Goal: Find specific page/section: Find specific page/section

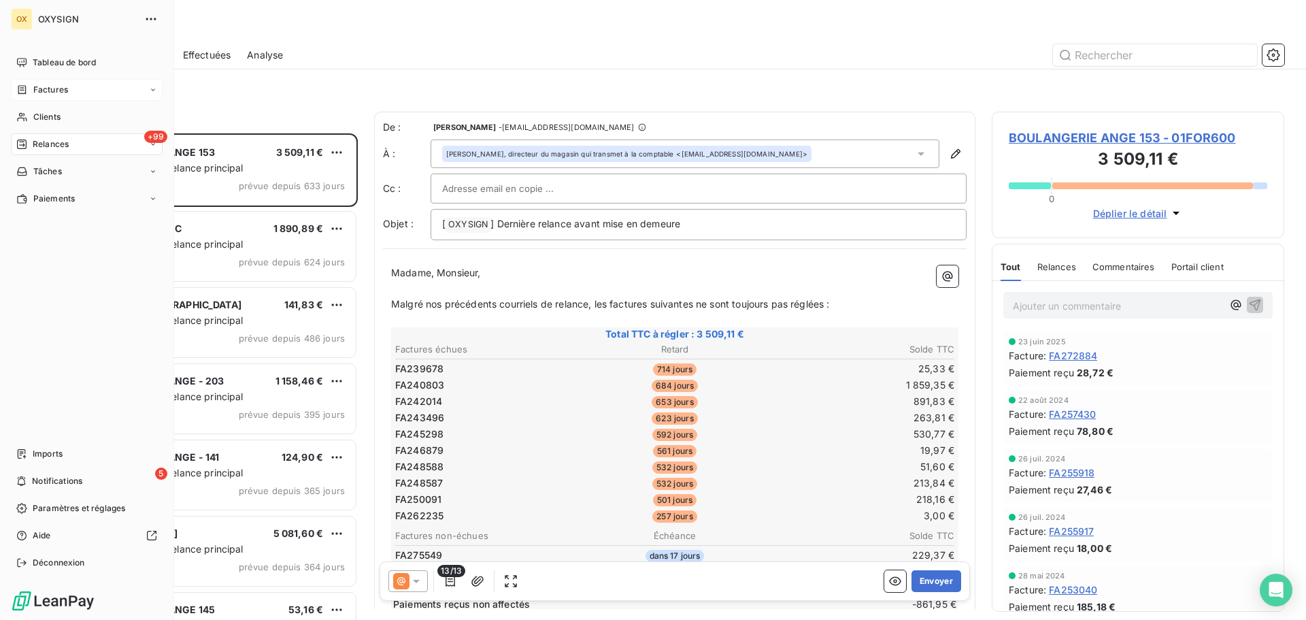
scroll to position [476, 282]
click at [75, 81] on div "Factures" at bounding box center [87, 90] width 152 height 22
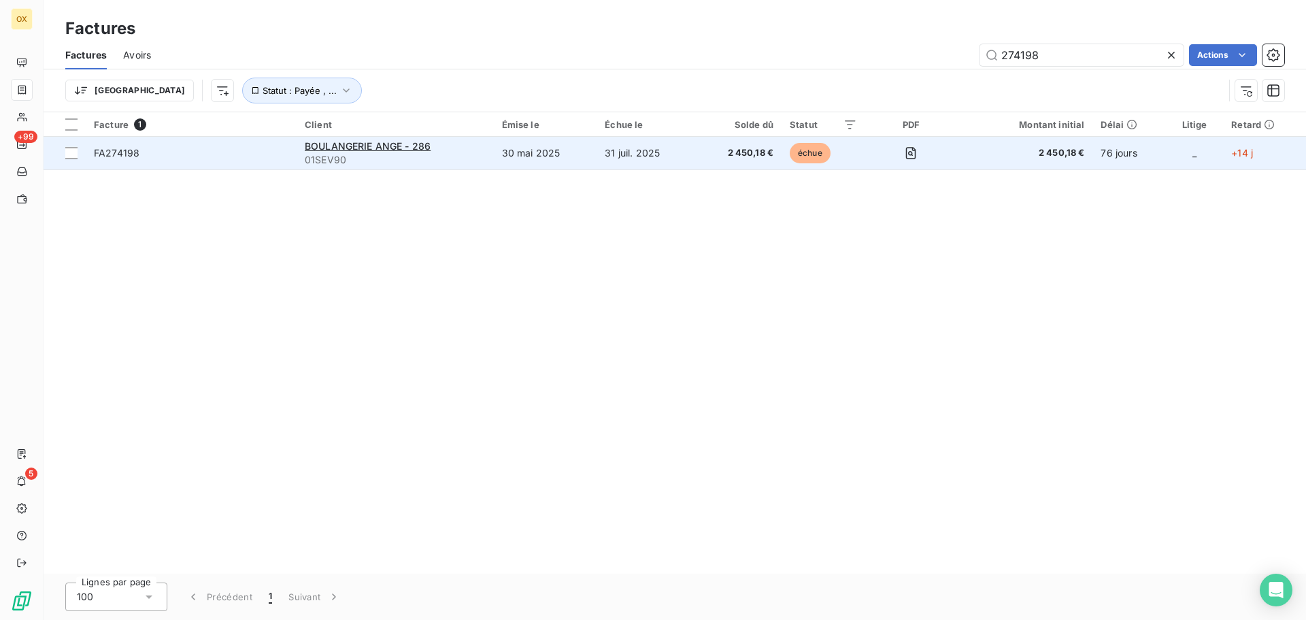
type input "274198"
click at [367, 154] on span "01SEV90" at bounding box center [395, 160] width 181 height 14
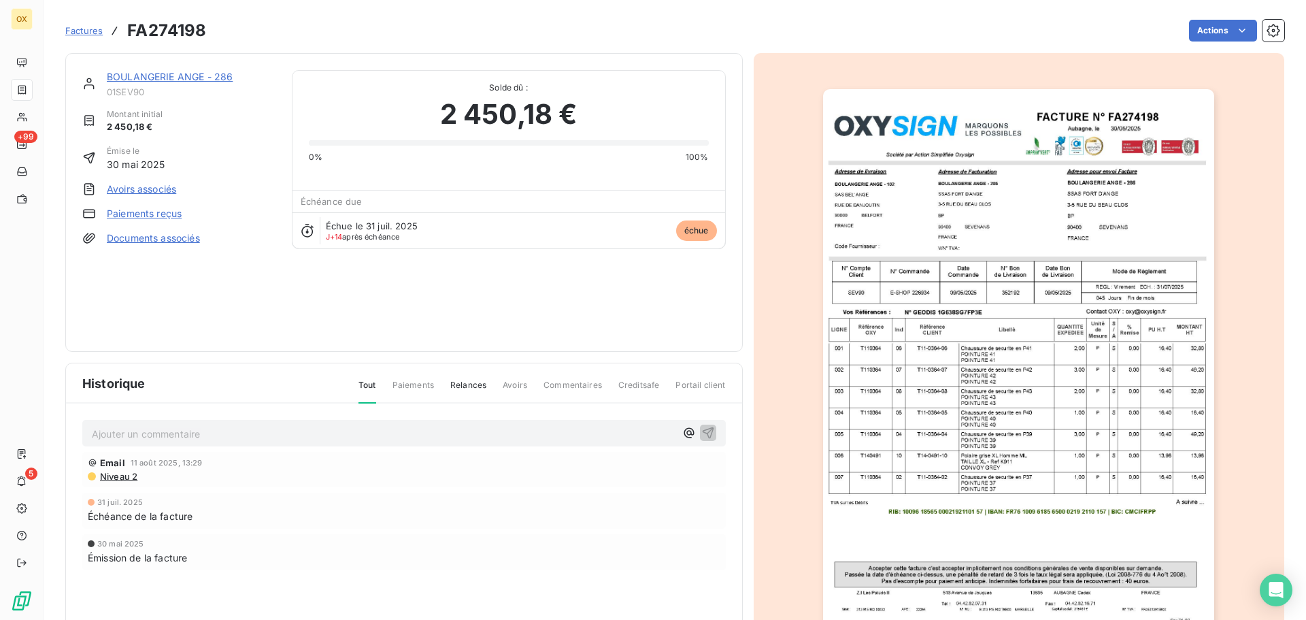
click at [188, 78] on link "BOULANGERIE ANGE - 286" at bounding box center [170, 77] width 126 height 12
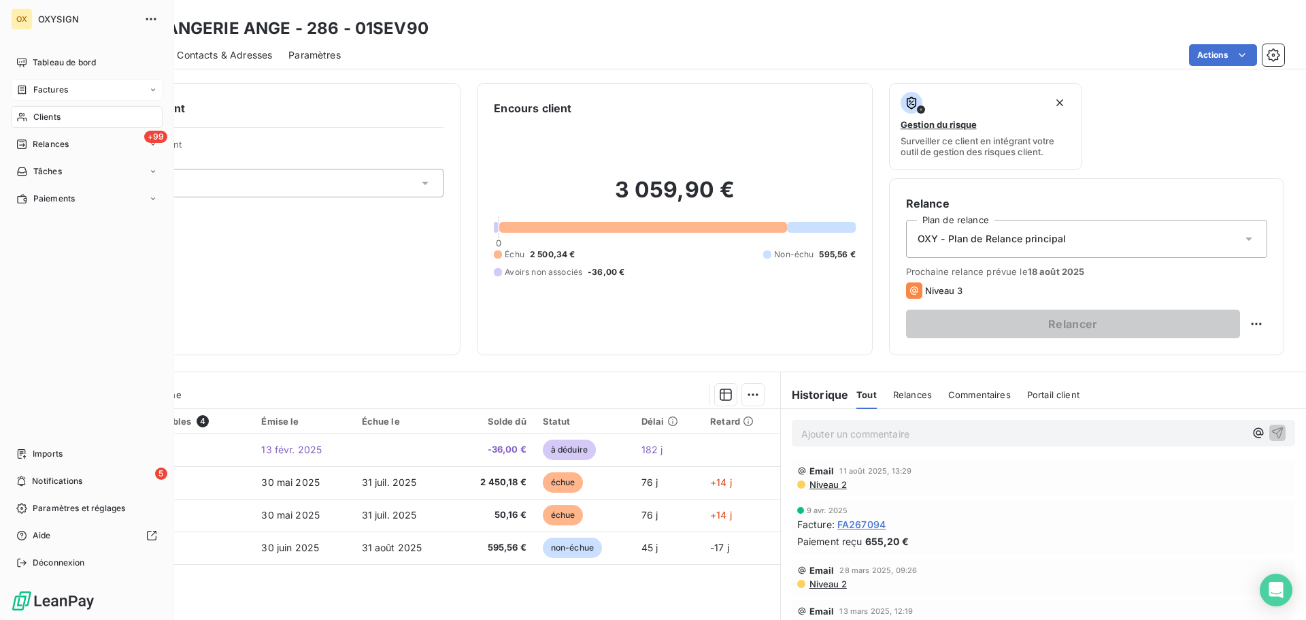
click at [61, 87] on span "Factures" at bounding box center [50, 90] width 35 height 12
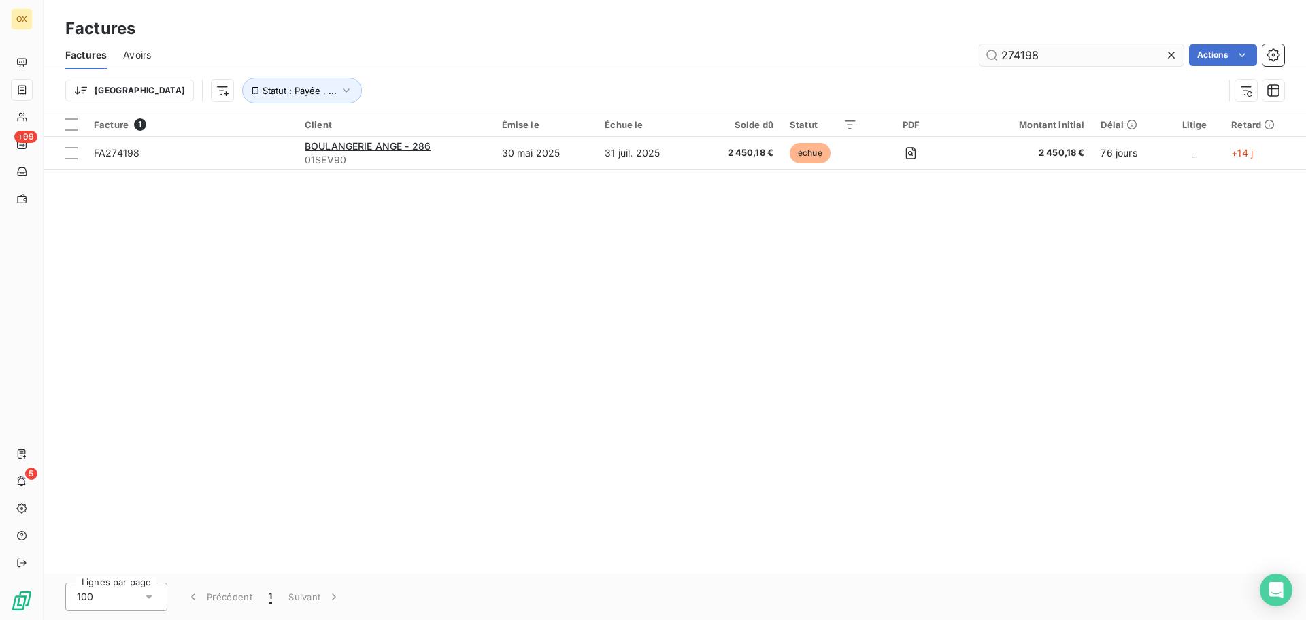
drag, startPoint x: 1057, startPoint y: 52, endPoint x: 1014, endPoint y: 63, distance: 44.9
click at [1014, 63] on input "274198" at bounding box center [1081, 55] width 204 height 22
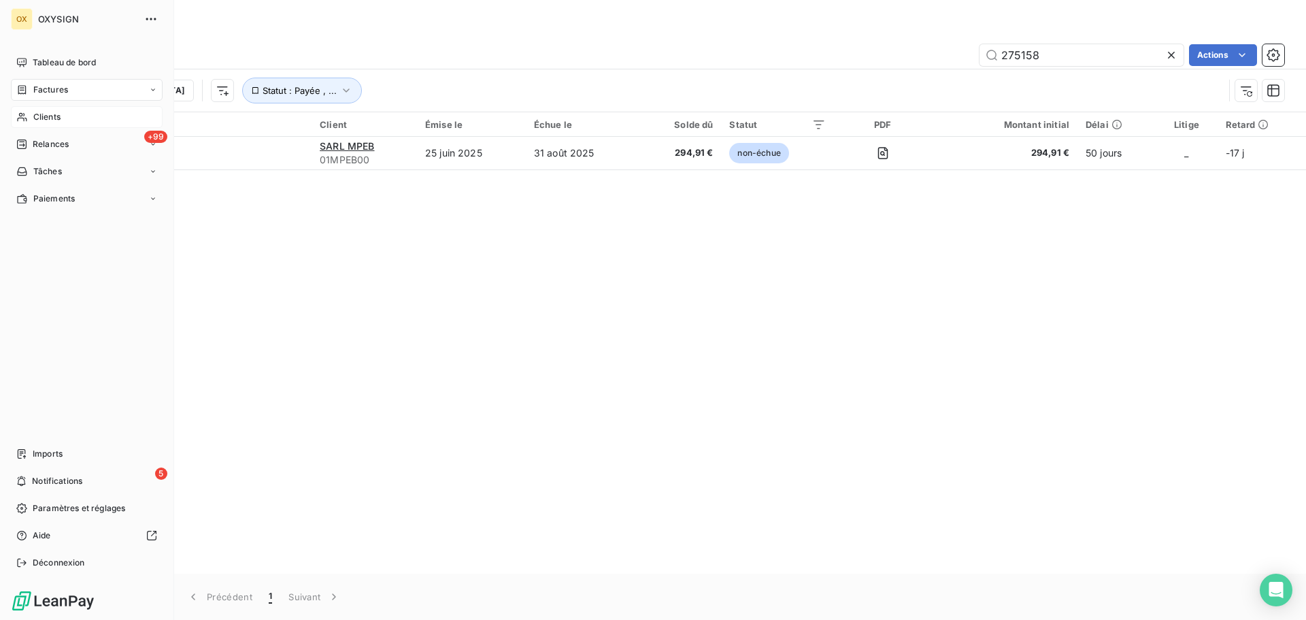
type input "275158"
click at [43, 117] on span "Clients" at bounding box center [46, 117] width 27 height 12
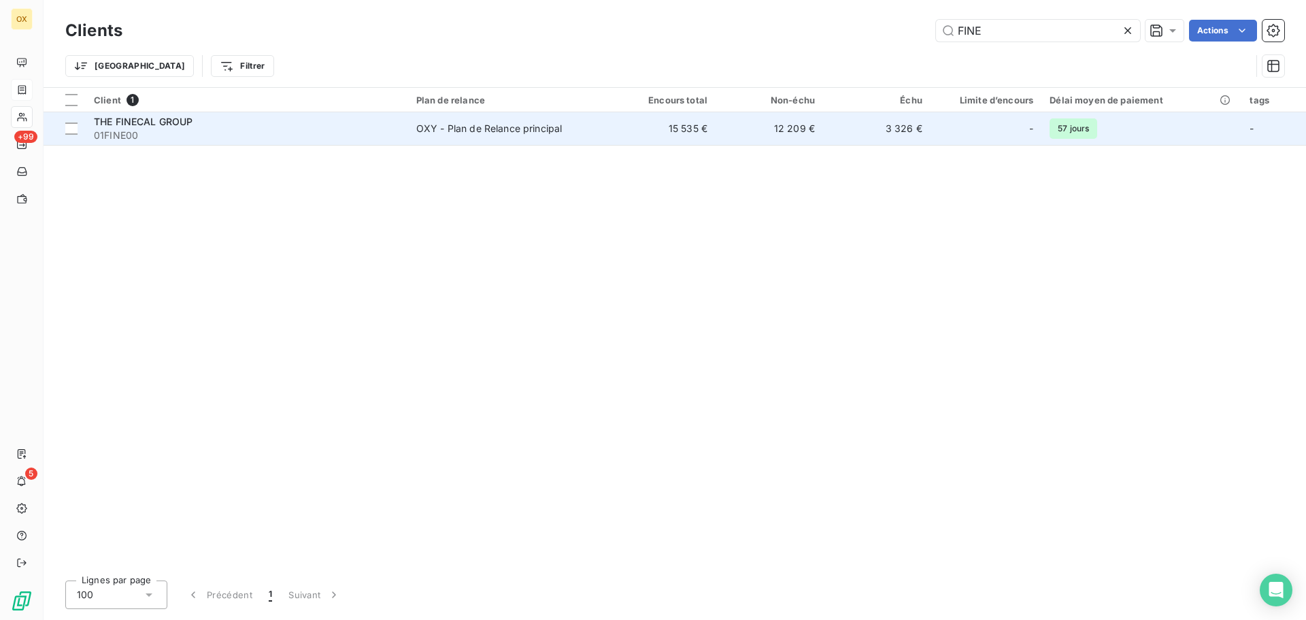
type input "FINE"
click at [323, 144] on td "THE FINECAL GROUP 01FINE00" at bounding box center [247, 128] width 322 height 33
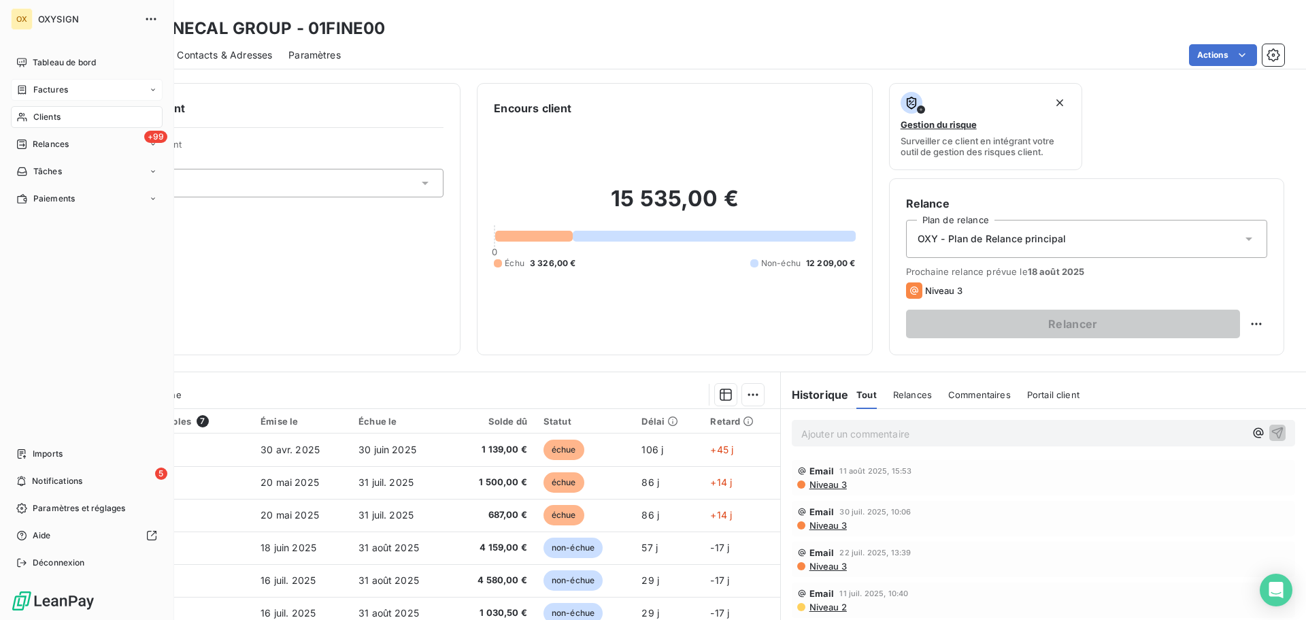
drag, startPoint x: 61, startPoint y: 92, endPoint x: 86, endPoint y: 85, distance: 26.1
click at [61, 92] on span "Factures" at bounding box center [50, 90] width 35 height 12
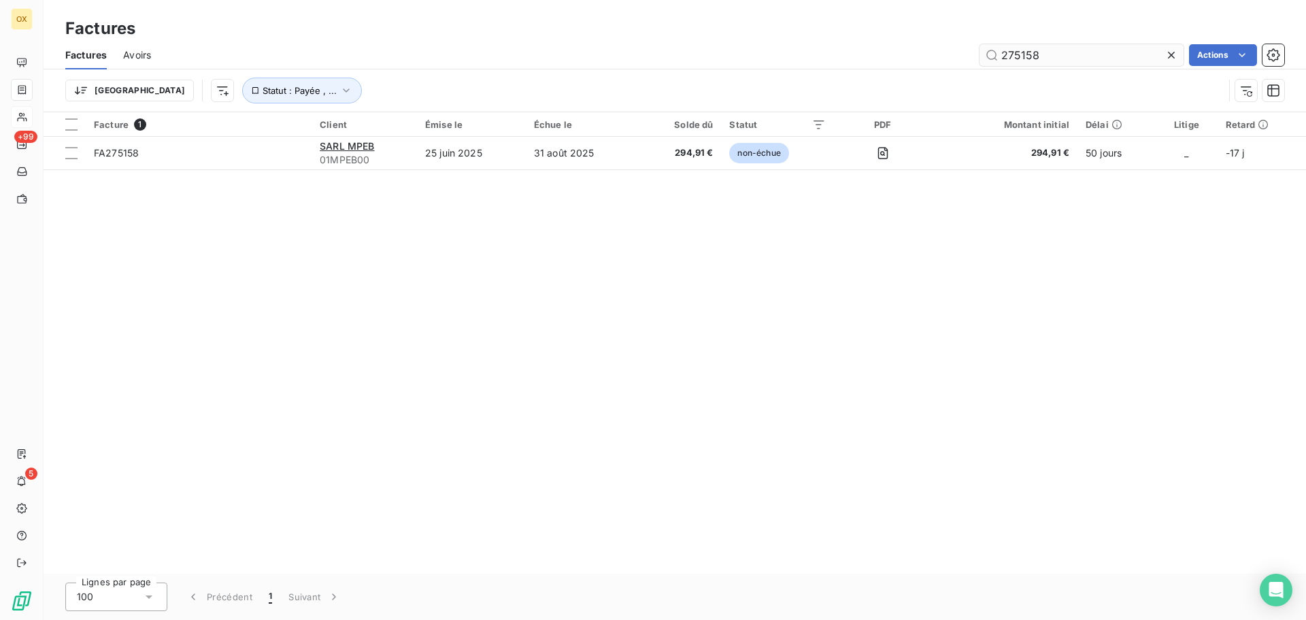
drag, startPoint x: 1053, startPoint y: 56, endPoint x: 989, endPoint y: 63, distance: 63.6
click at [989, 63] on input "275158" at bounding box center [1081, 55] width 204 height 22
drag, startPoint x: 1039, startPoint y: 54, endPoint x: 1015, endPoint y: 58, distance: 24.7
click at [1015, 58] on input "274747" at bounding box center [1081, 55] width 204 height 22
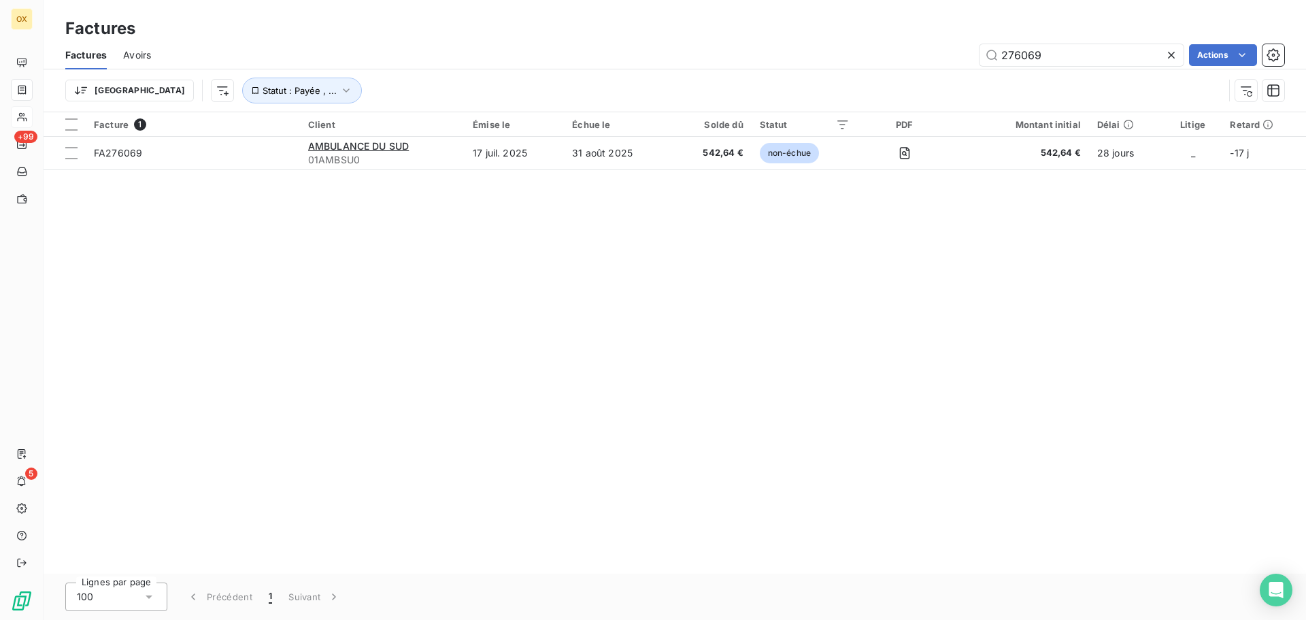
type input "276069"
drag, startPoint x: 1046, startPoint y: 60, endPoint x: 981, endPoint y: 55, distance: 64.8
click at [981, 55] on input "276069" at bounding box center [1081, 55] width 204 height 22
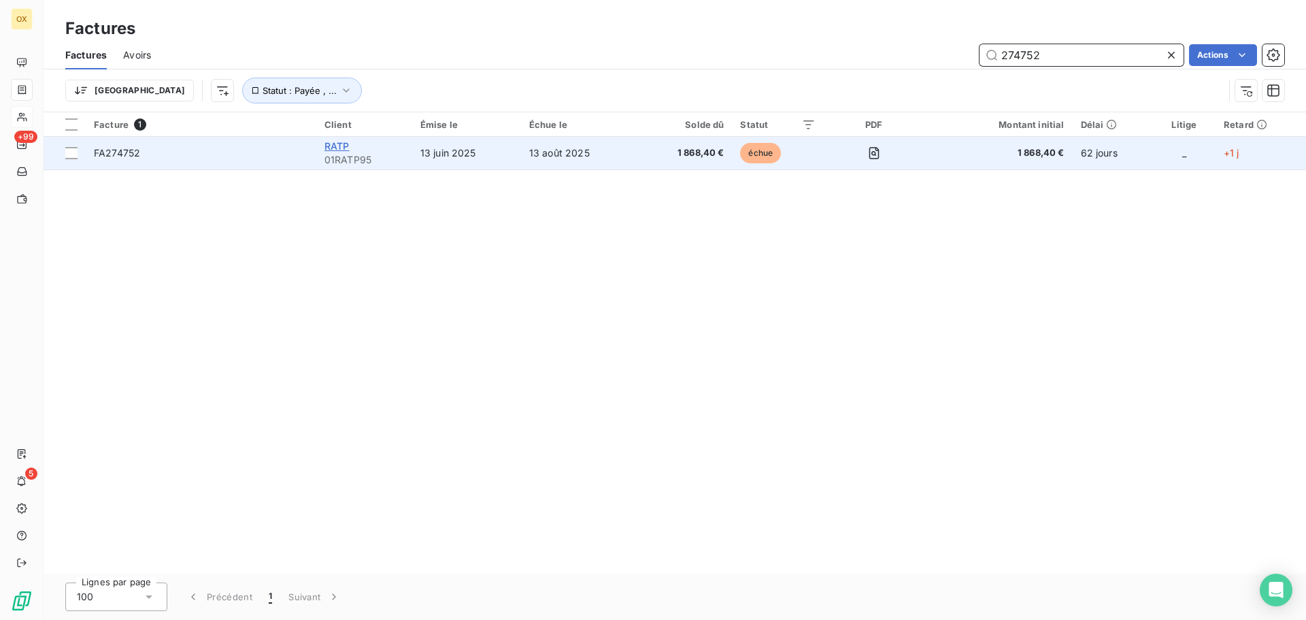
type input "274752"
click at [339, 146] on span "RATP" at bounding box center [336, 146] width 25 height 12
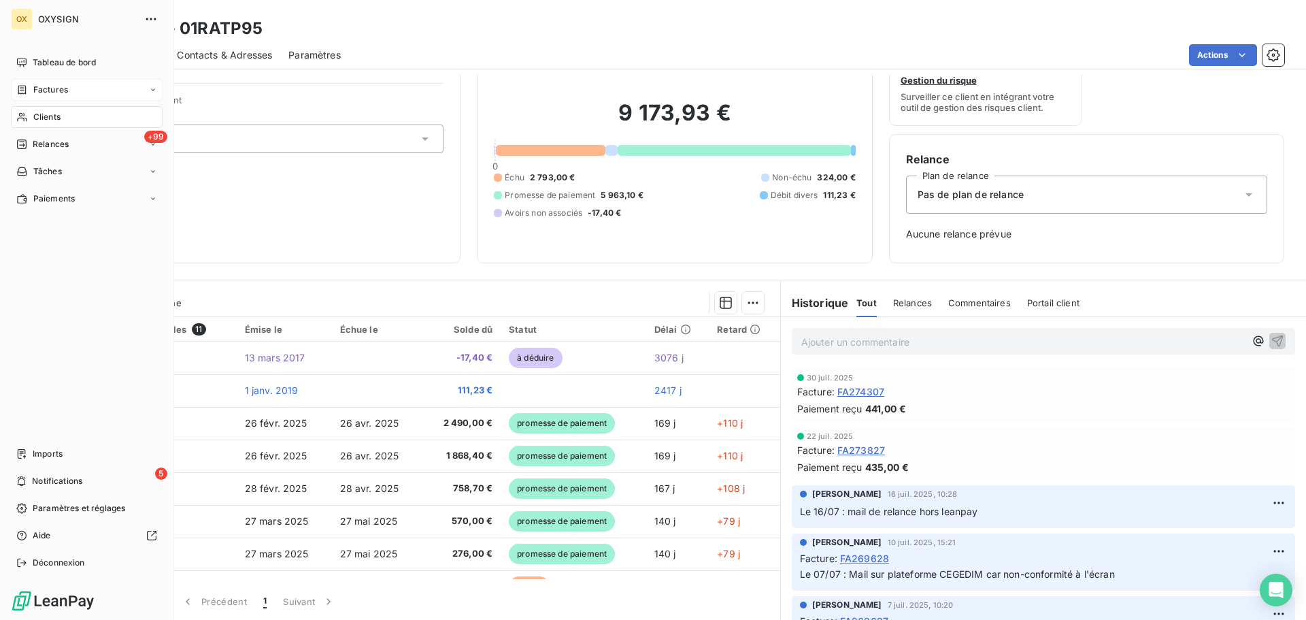
click at [36, 90] on span "Factures" at bounding box center [50, 90] width 35 height 12
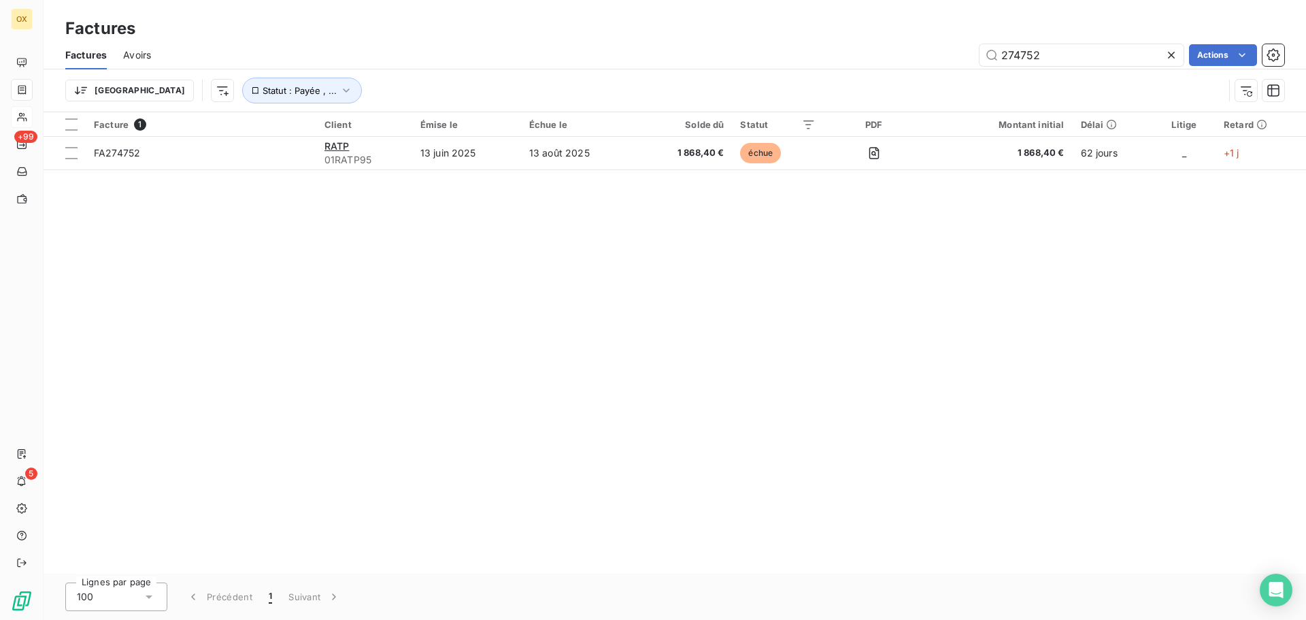
drag, startPoint x: 1072, startPoint y: 56, endPoint x: 924, endPoint y: 86, distance: 151.2
click at [924, 86] on div "Factures Avoirs 274752 Actions Trier Statut : Payée , ..." at bounding box center [675, 76] width 1262 height 71
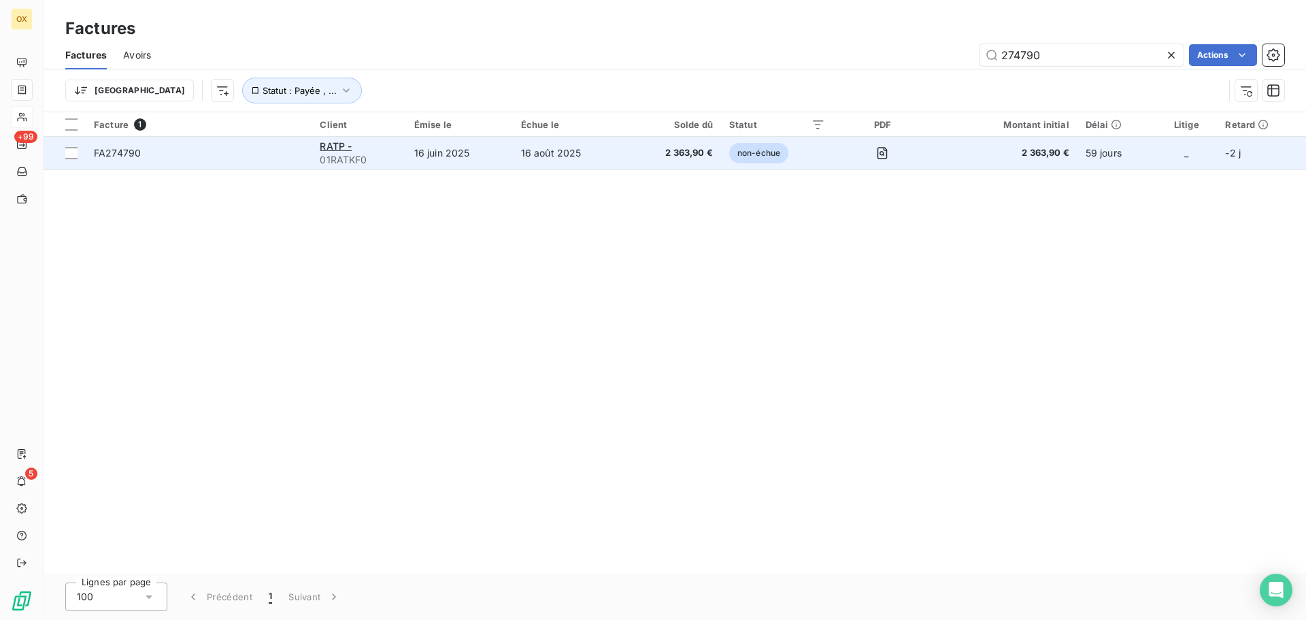
type input "274790"
click at [253, 154] on span "FA274790" at bounding box center [198, 153] width 209 height 14
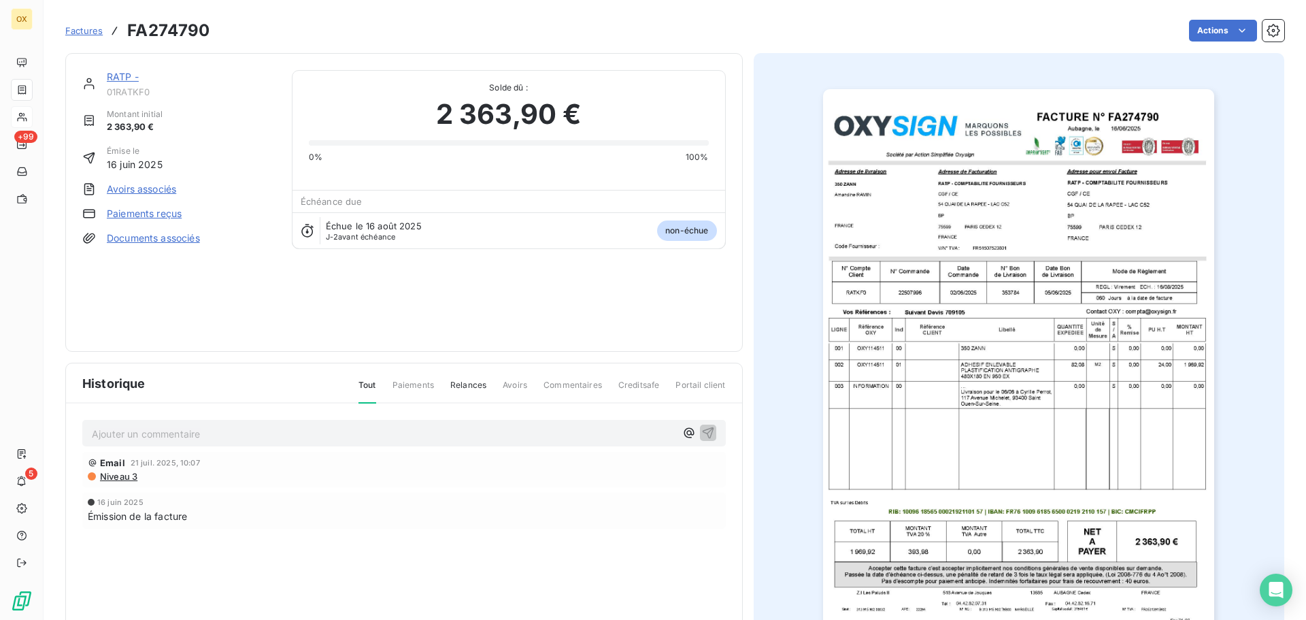
click at [116, 78] on link "RATP -" at bounding box center [123, 77] width 32 height 12
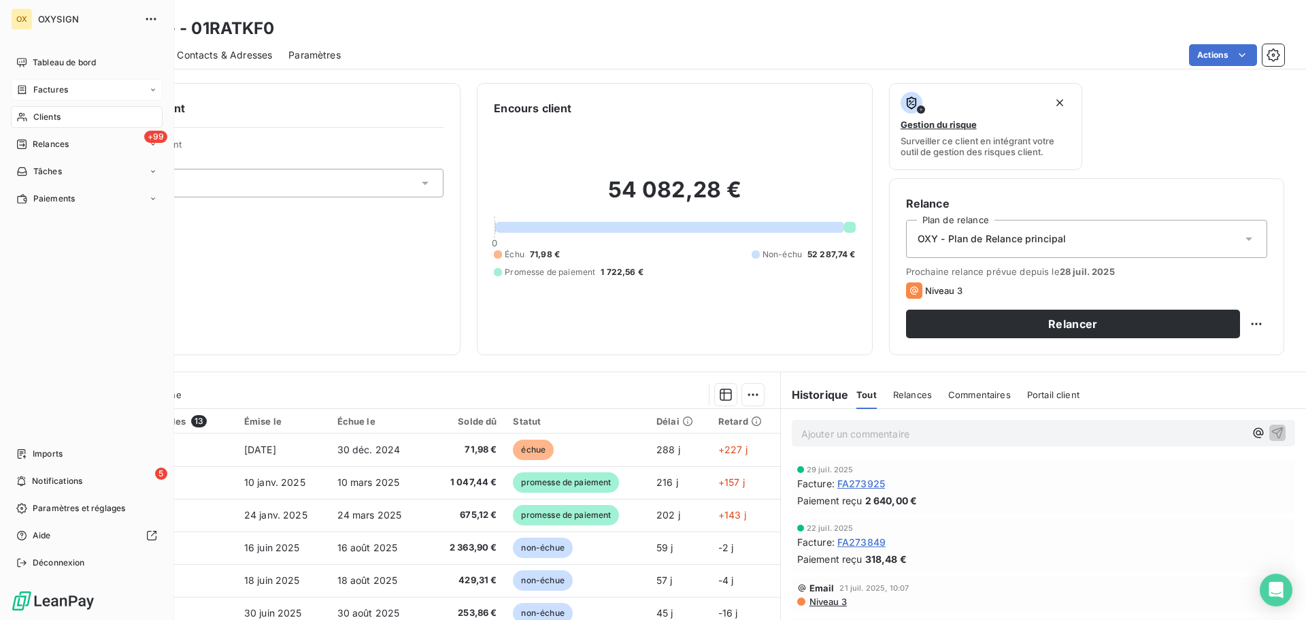
click at [56, 116] on span "Clients" at bounding box center [46, 117] width 27 height 12
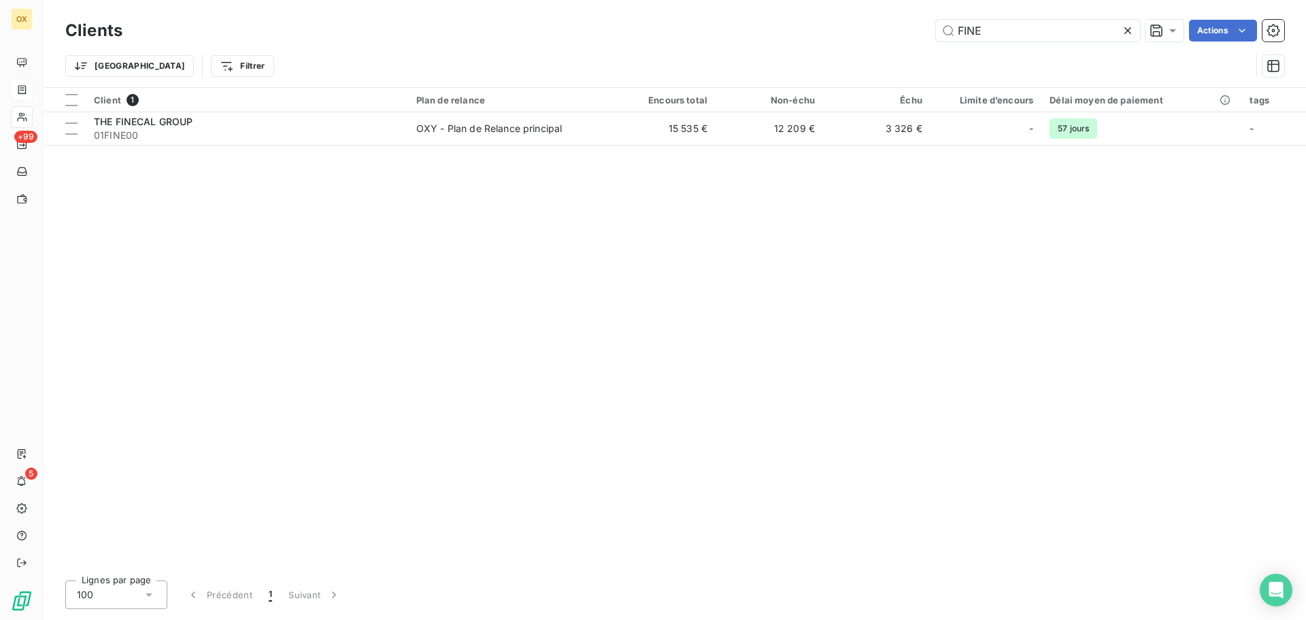
click at [954, 44] on div "Clients FINE Actions" at bounding box center [674, 30] width 1219 height 29
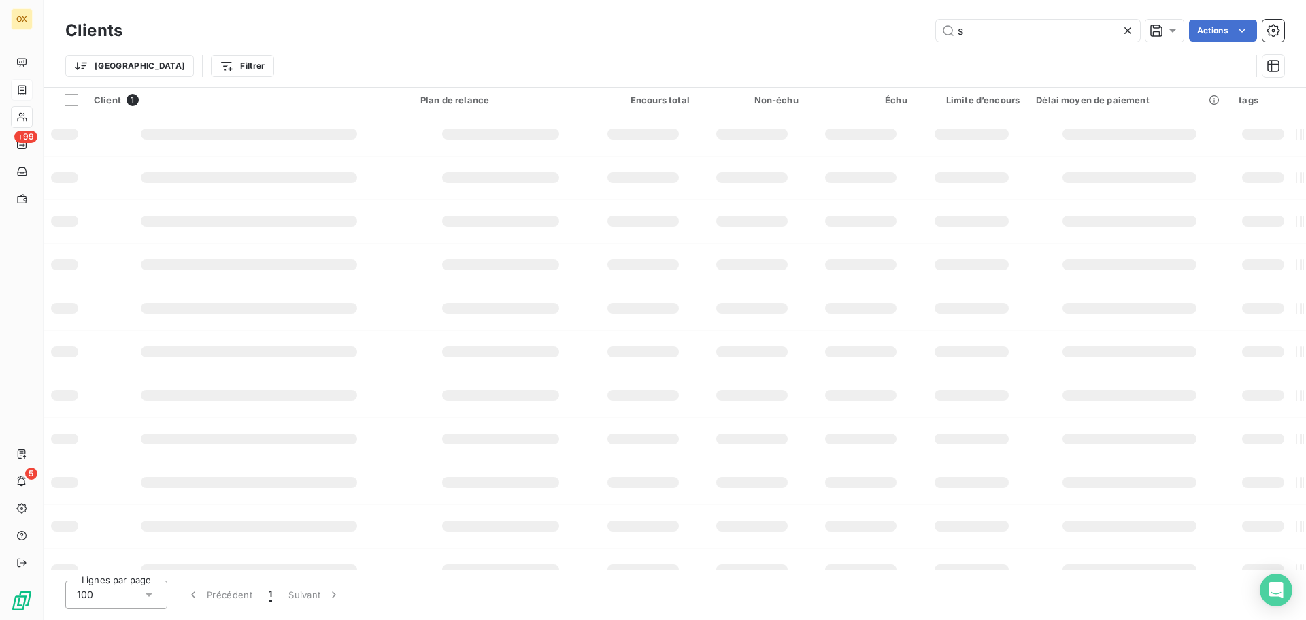
type input "s"
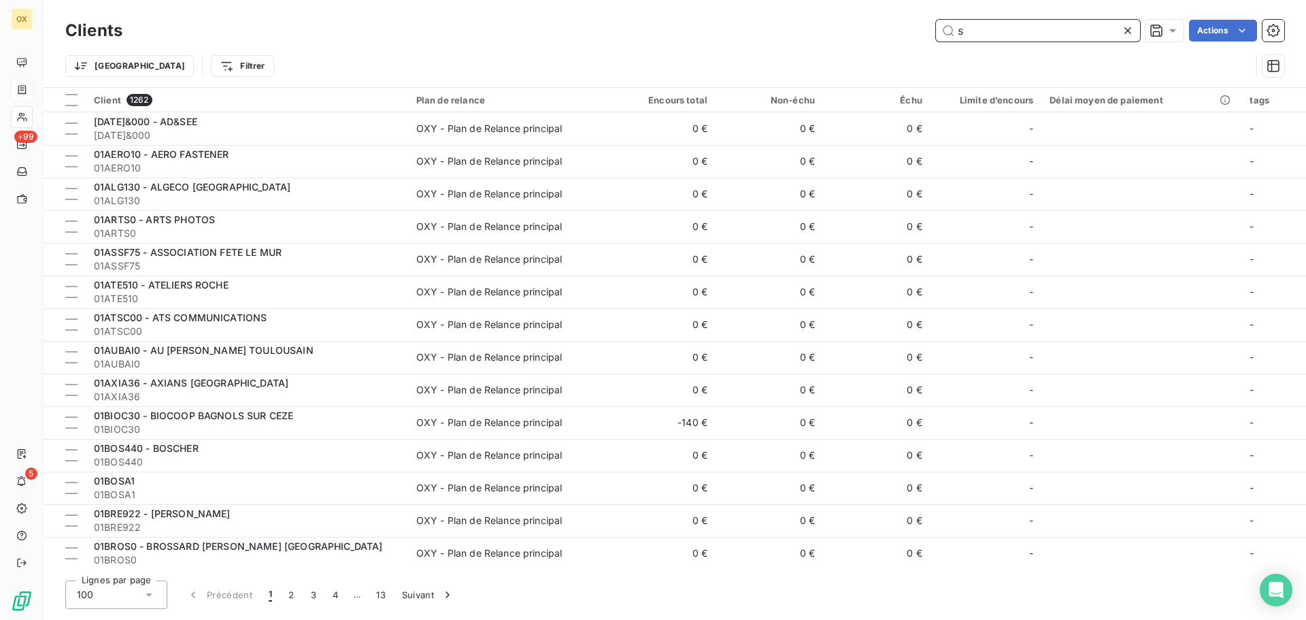
click at [972, 32] on input "s" at bounding box center [1038, 31] width 204 height 22
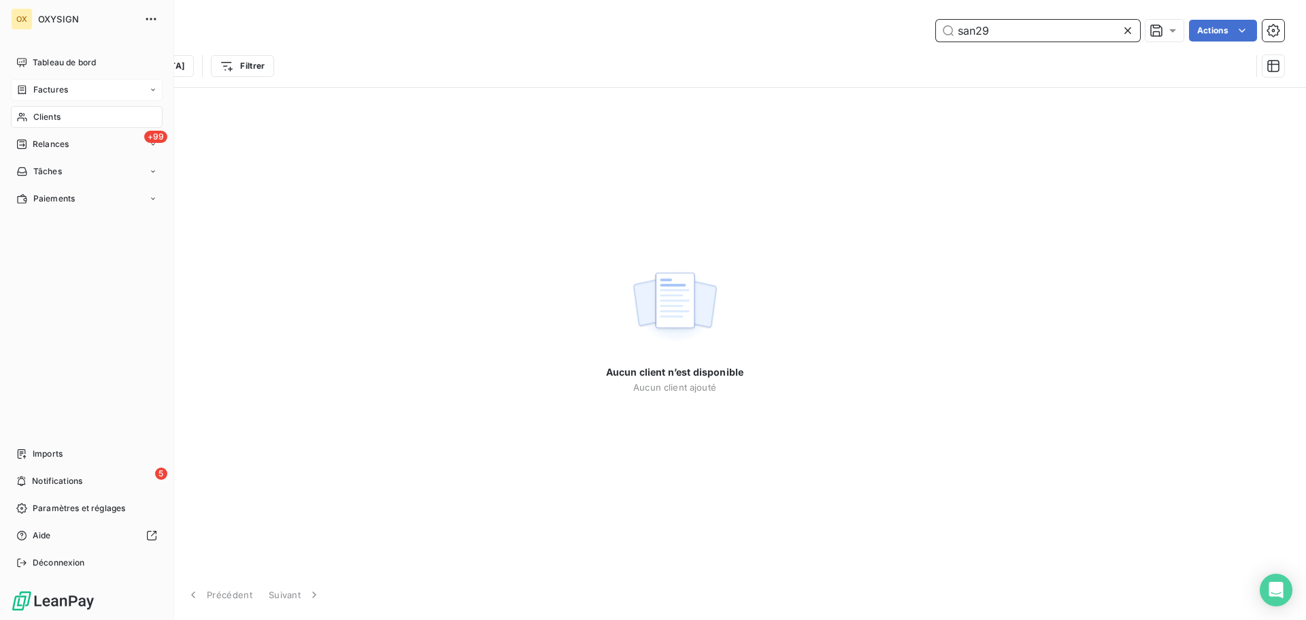
type input "san29"
click at [33, 116] on span "Clients" at bounding box center [46, 117] width 27 height 12
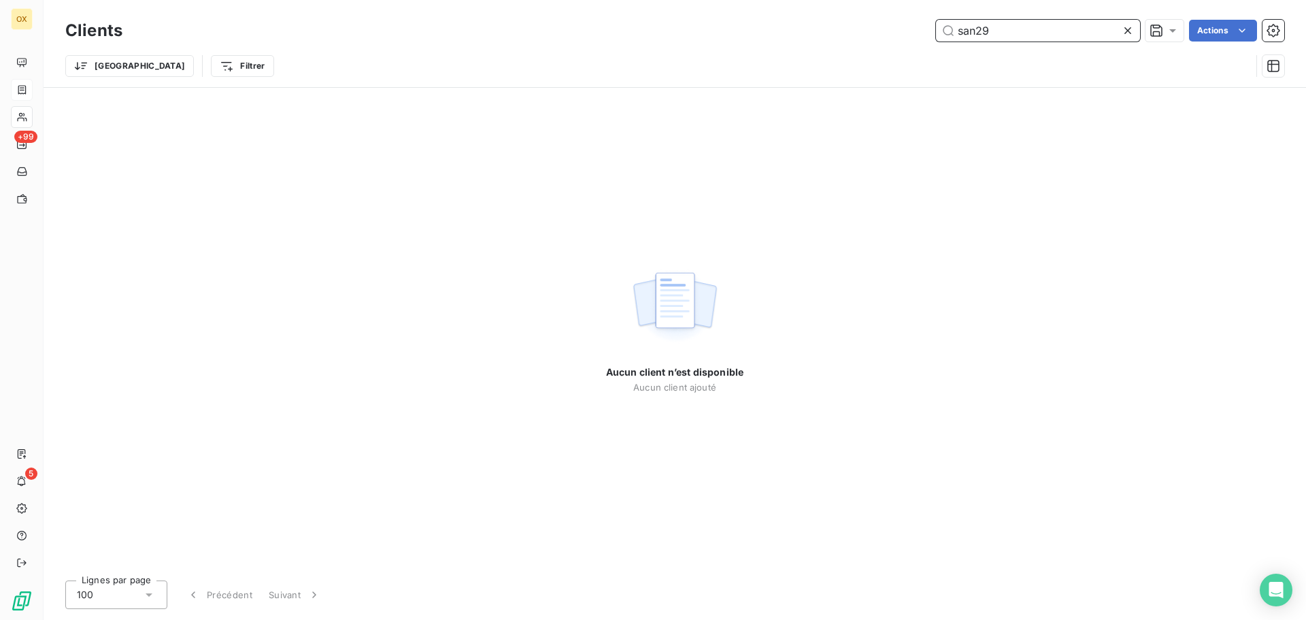
drag, startPoint x: 1010, startPoint y: 24, endPoint x: 944, endPoint y: 37, distance: 67.1
click at [944, 37] on input "san29" at bounding box center [1038, 31] width 204 height 22
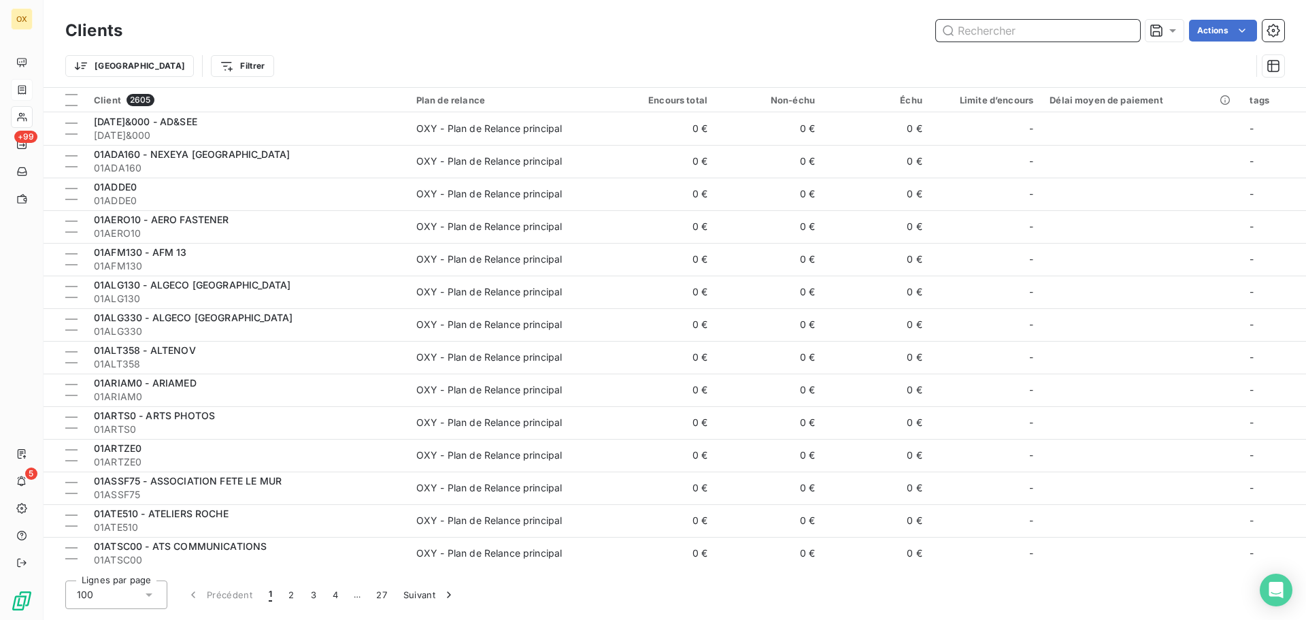
click at [1032, 35] on input "text" at bounding box center [1038, 31] width 204 height 22
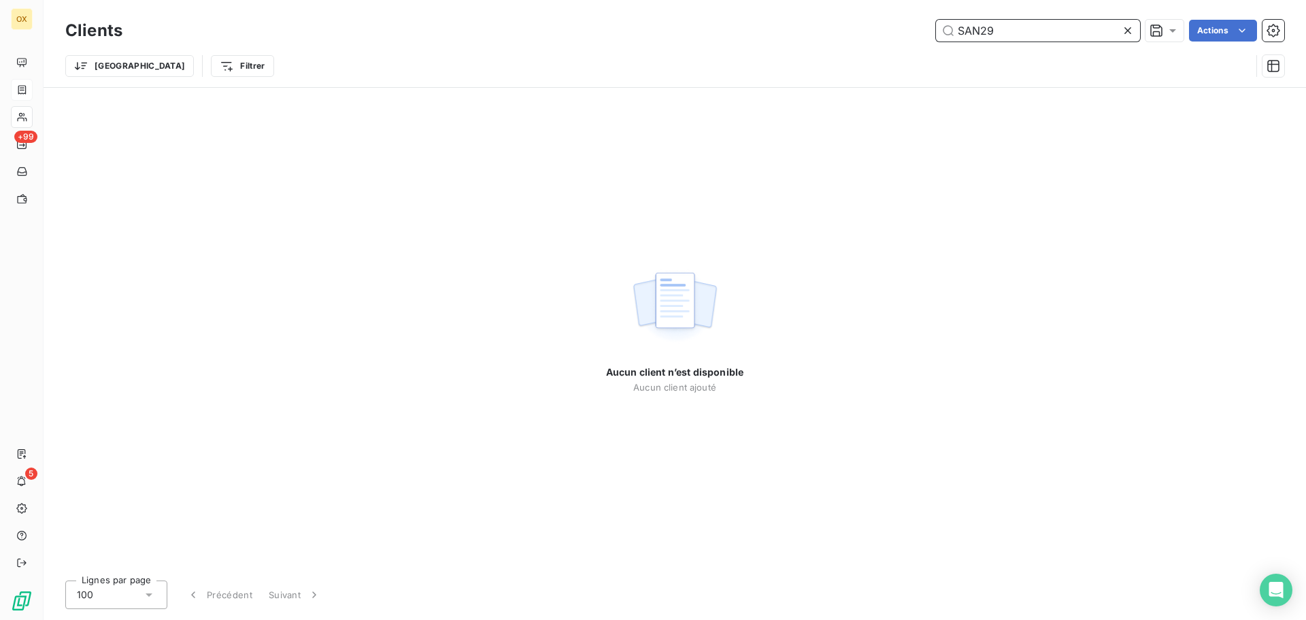
type input "SAN29"
click at [1127, 29] on icon at bounding box center [1128, 31] width 14 height 14
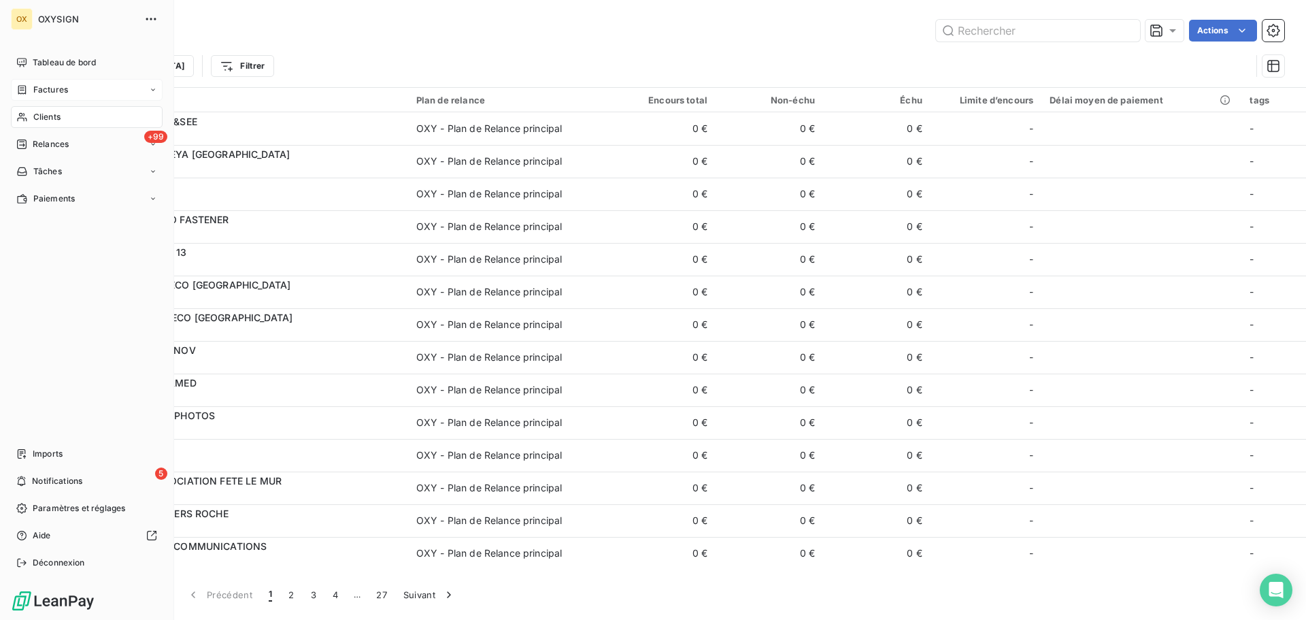
click at [34, 120] on span "Clients" at bounding box center [46, 117] width 27 height 12
click at [37, 50] on div "OX OXYSIGN Tableau de bord Factures Clients +99 Relances Tâches Paiements Impor…" at bounding box center [87, 310] width 174 height 620
click at [48, 64] on span "Tableau de bord" at bounding box center [64, 62] width 63 height 12
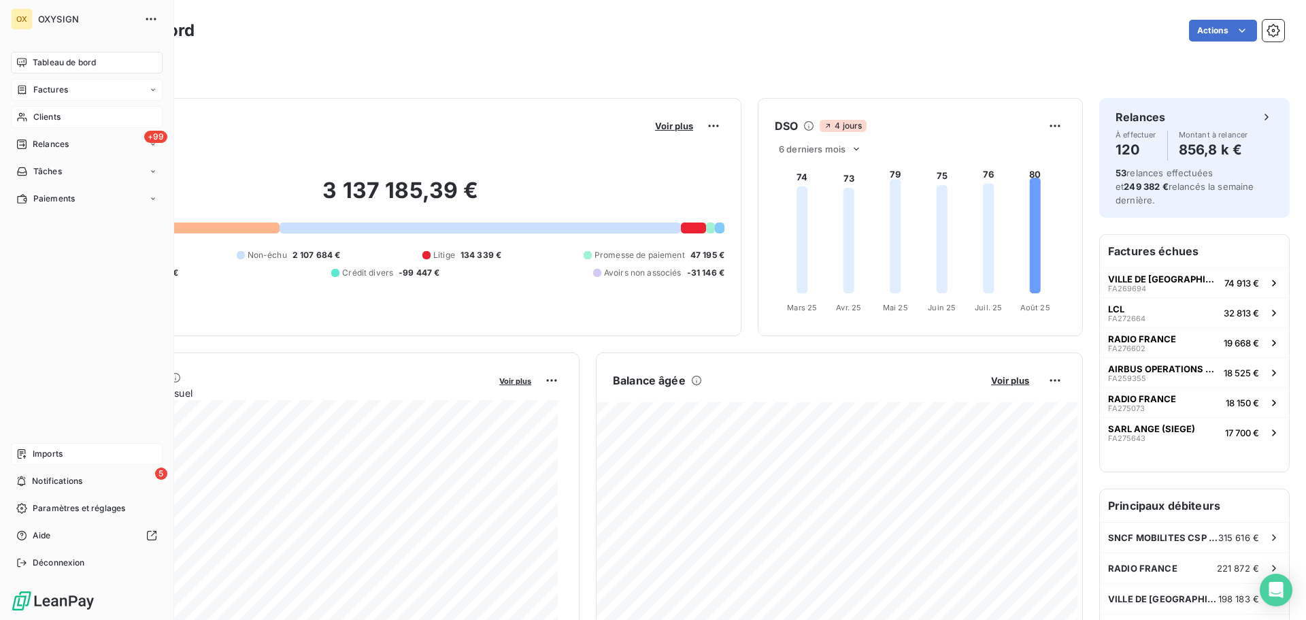
click at [73, 449] on div "Imports" at bounding box center [87, 454] width 152 height 22
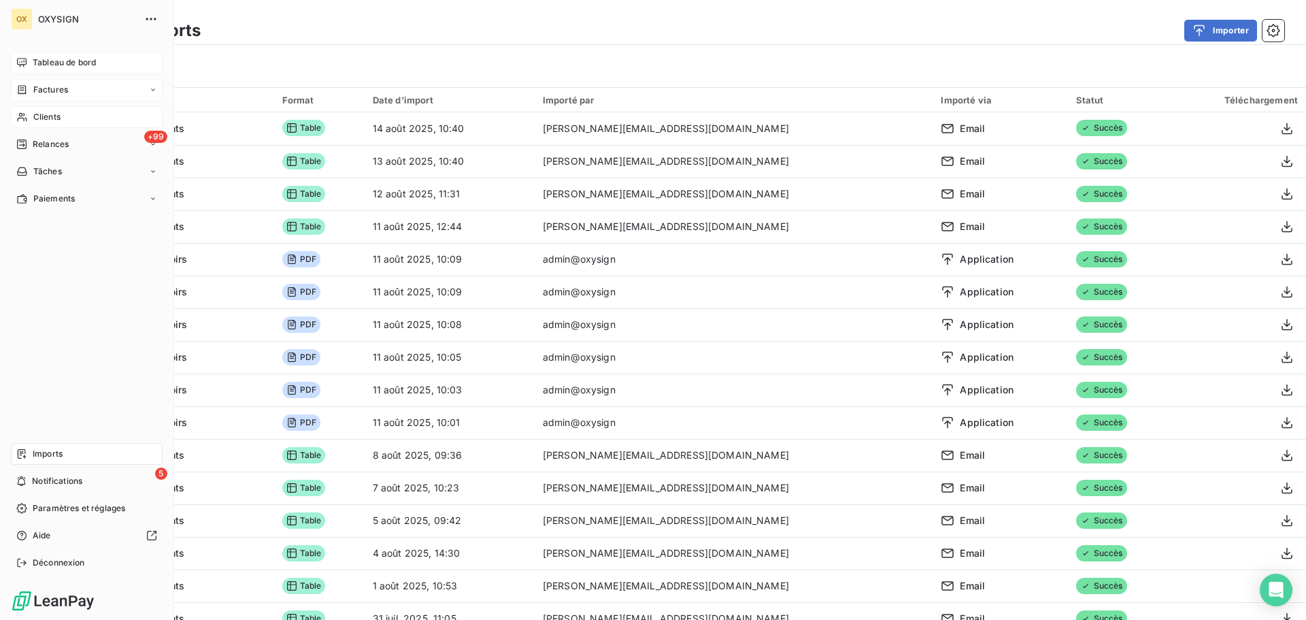
click at [32, 61] on div "Tableau de bord" at bounding box center [87, 63] width 152 height 22
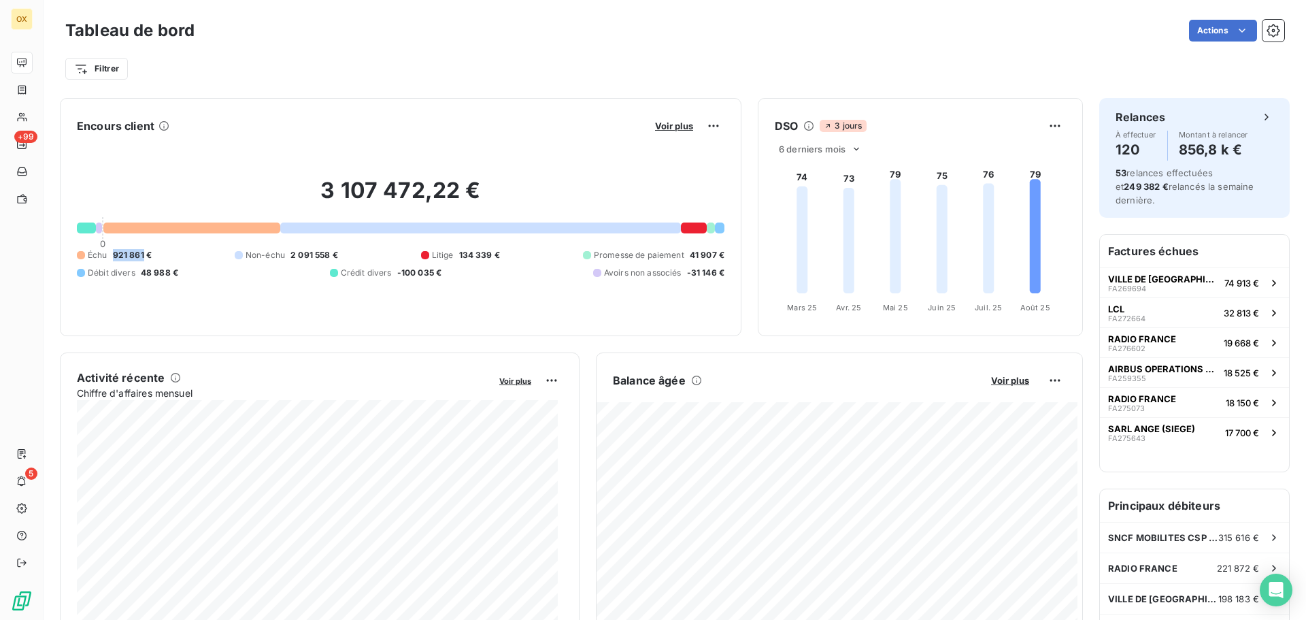
drag, startPoint x: 143, startPoint y: 253, endPoint x: 113, endPoint y: 256, distance: 30.7
click at [113, 256] on span "921 861 €" at bounding box center [132, 255] width 39 height 12
copy span "921 861"
click at [370, 69] on div "Filtrer" at bounding box center [674, 69] width 1219 height 26
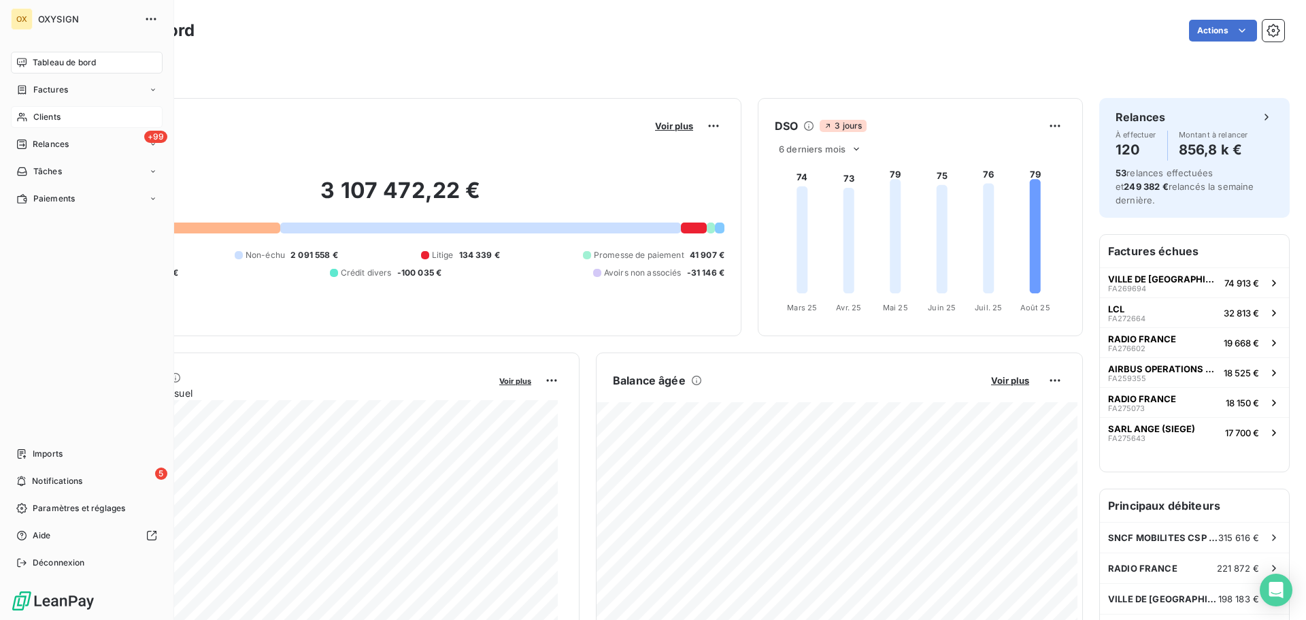
click at [48, 119] on span "Clients" at bounding box center [46, 117] width 27 height 12
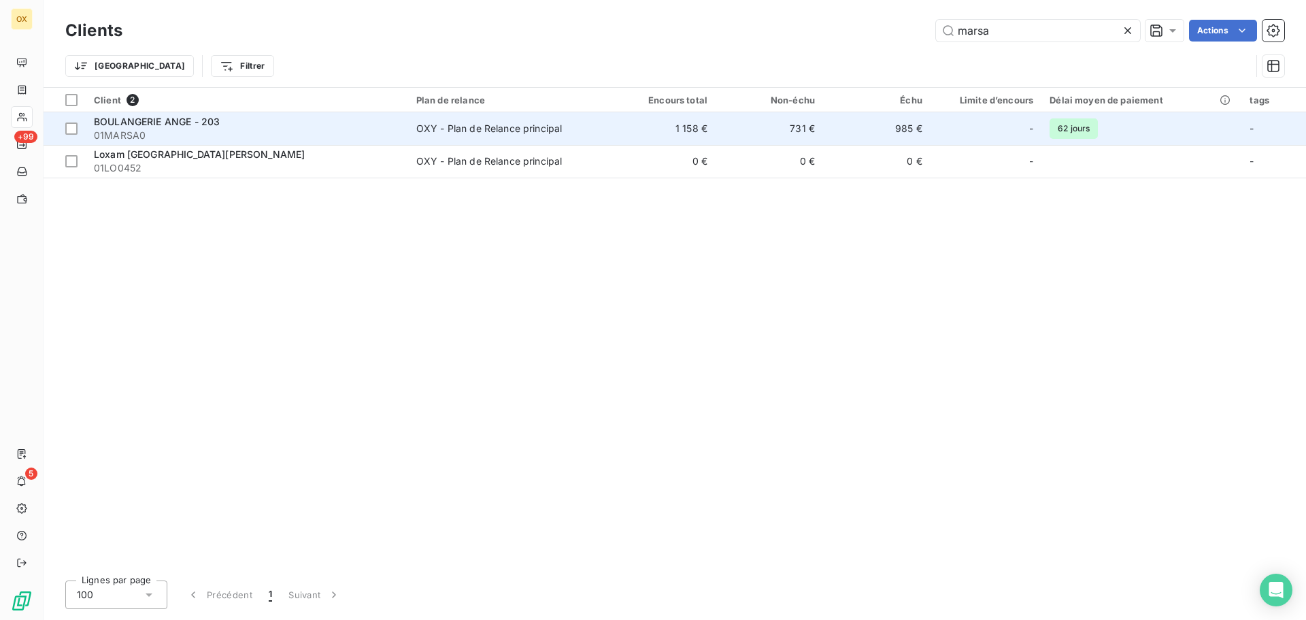
type input "marsa"
click at [396, 135] on span "01MARSA0" at bounding box center [247, 136] width 306 height 14
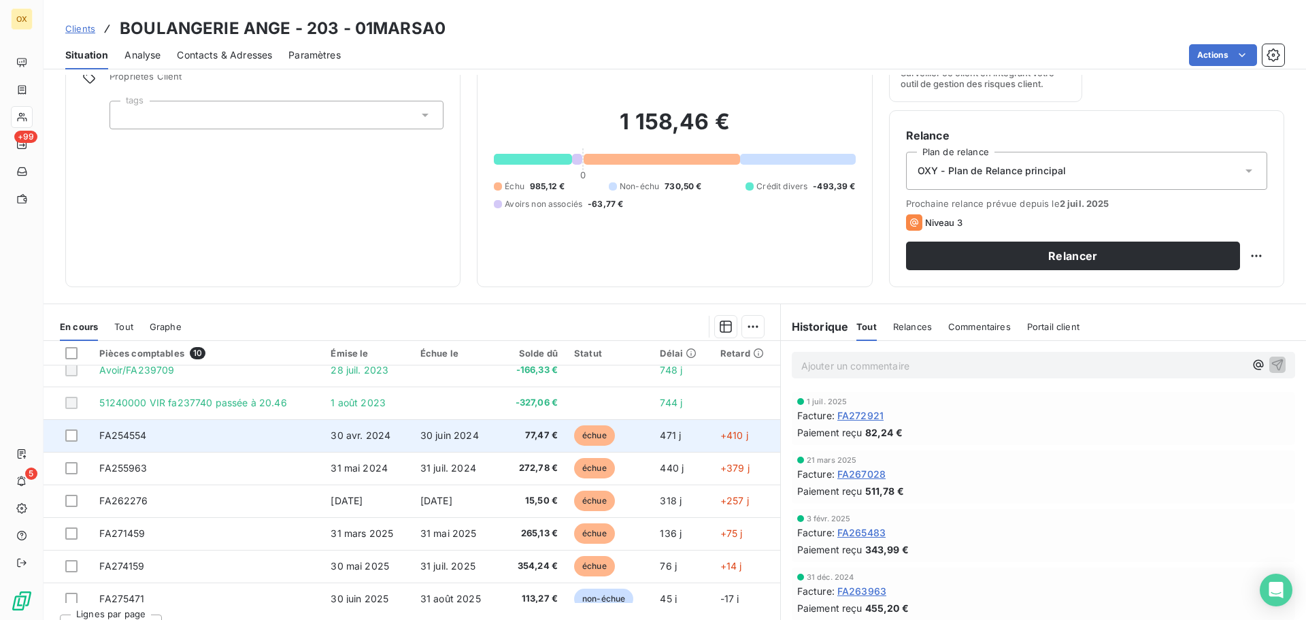
scroll to position [68, 0]
